Goal: Information Seeking & Learning: Check status

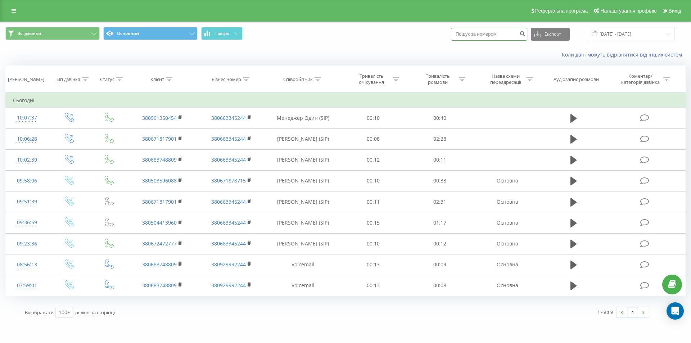
click at [495, 30] on input at bounding box center [489, 34] width 76 height 13
paste input "380633439383"
type input "380633439383"
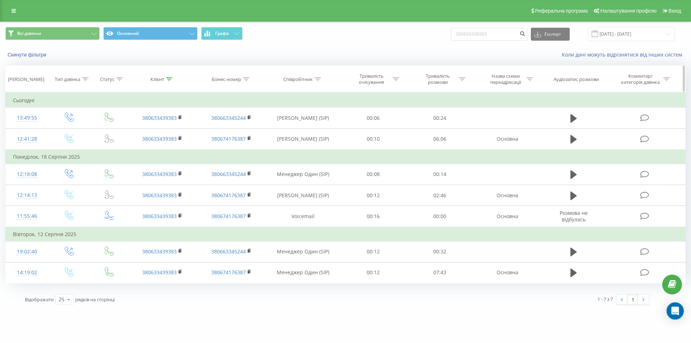
click at [316, 80] on icon at bounding box center [317, 79] width 6 height 4
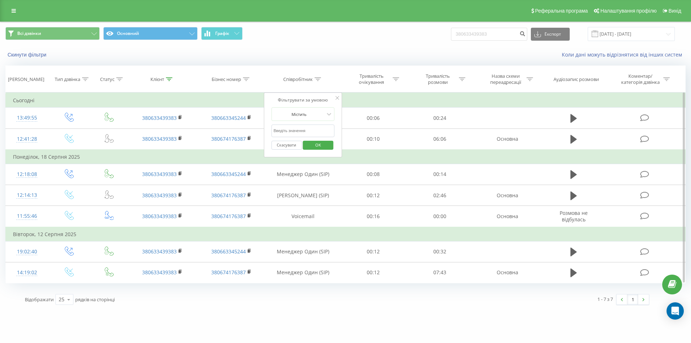
click at [309, 124] on form "Містить Скасувати OK" at bounding box center [302, 130] width 63 height 46
click at [307, 128] on input "text" at bounding box center [302, 130] width 63 height 13
type input "[PERSON_NAME]"
click at [318, 144] on span "OK" at bounding box center [318, 144] width 20 height 11
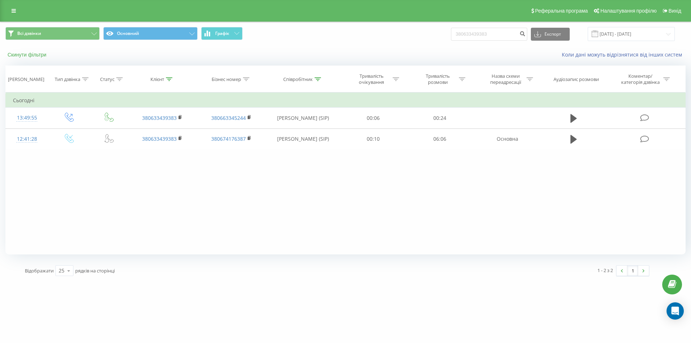
click at [35, 56] on button "Скинути фільтри" at bounding box center [27, 54] width 45 height 6
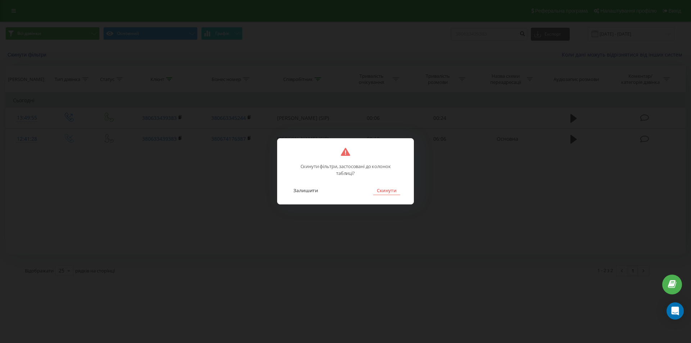
click at [382, 191] on button "Скинути" at bounding box center [386, 190] width 27 height 9
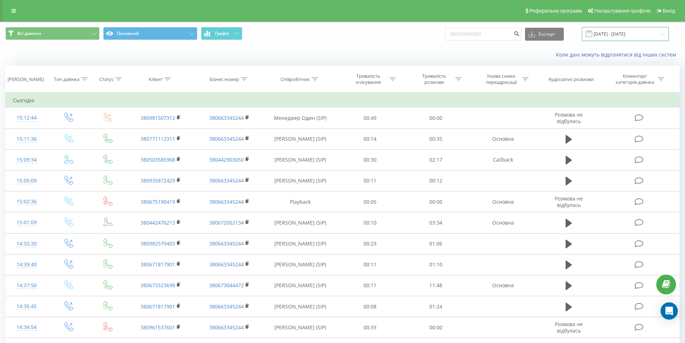
click at [617, 33] on input "[DATE] - [DATE]" at bounding box center [625, 34] width 87 height 14
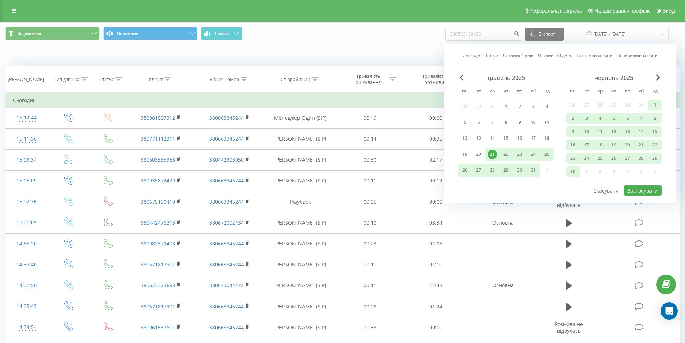
click at [473, 58] on link "Сьогодні" at bounding box center [472, 55] width 19 height 7
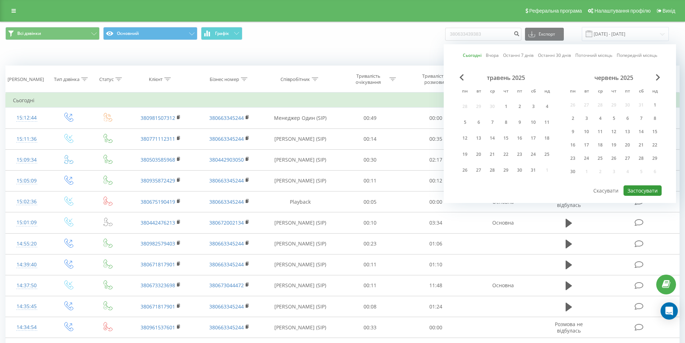
click at [637, 188] on button "Застосувати" at bounding box center [643, 190] width 38 height 10
type input "[DATE] - [DATE]"
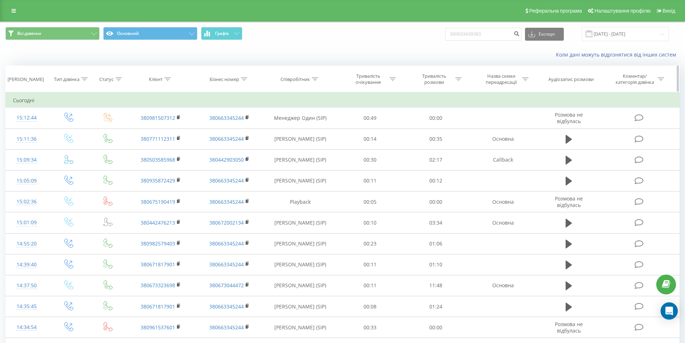
click at [313, 78] on icon at bounding box center [315, 79] width 6 height 4
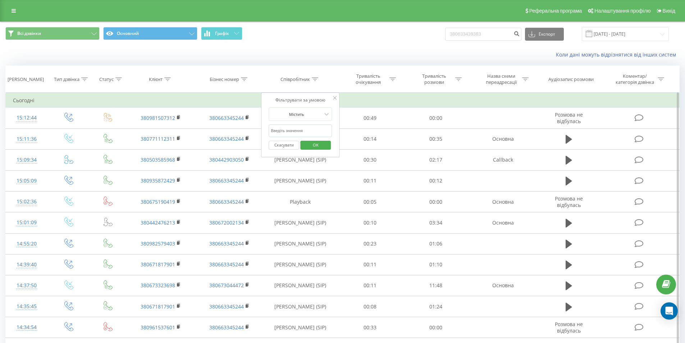
click at [316, 130] on input "text" at bounding box center [300, 130] width 63 height 13
type input "Березовський"
click at [318, 148] on span "OK" at bounding box center [316, 144] width 20 height 11
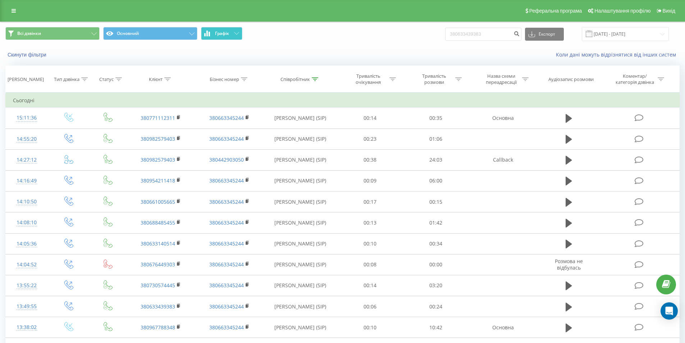
click at [230, 31] on button "Графік" at bounding box center [221, 33] width 41 height 13
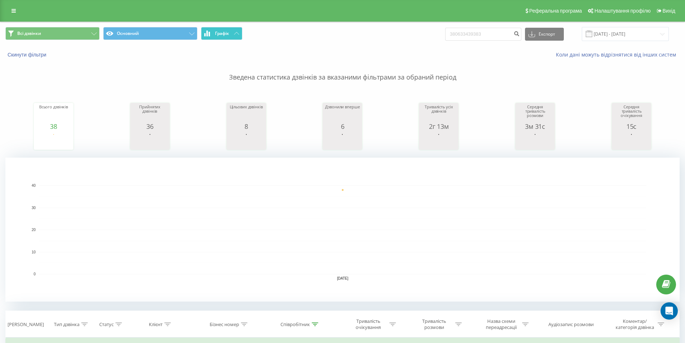
click at [231, 34] on button "Графік" at bounding box center [221, 33] width 41 height 13
